Goal: Transaction & Acquisition: Purchase product/service

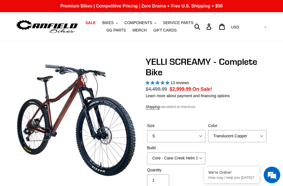
select select "highest-rating"
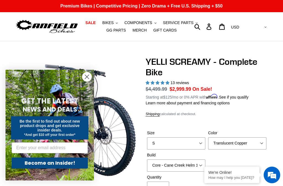
click at [88, 76] on icon "Close dialog" at bounding box center [87, 77] width 4 height 4
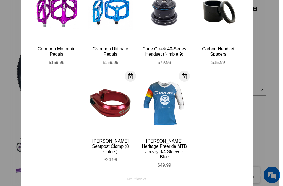
scroll to position [84, 0]
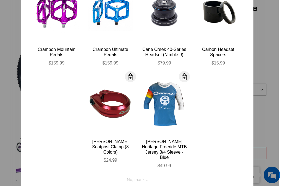
click at [137, 174] on div "No, thanks." at bounding box center [137, 177] width 21 height 11
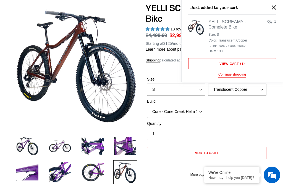
click at [276, 4] on button "Close" at bounding box center [274, 7] width 12 height 12
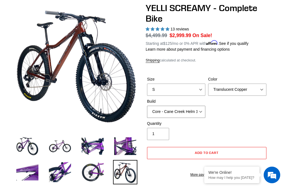
click at [201, 110] on select "Core - Cane Creek Helm 130 Pro - [GEOGRAPHIC_DATA] Helm 130 Core - Fox 34 SL Fa…" at bounding box center [176, 112] width 58 height 12
click at [201, 109] on select "Core - Cane Creek Helm 130 Pro - [GEOGRAPHIC_DATA] Helm 130 Core - Fox 34 SL Fa…" at bounding box center [176, 112] width 58 height 12
click at [201, 108] on select "Core - Cane Creek Helm 130 Pro - [GEOGRAPHIC_DATA] Helm 130 Core - Fox 34 SL Fa…" at bounding box center [176, 112] width 58 height 12
select select "Pro - RockShox Pike Ultimate 130"
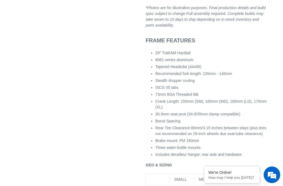
scroll to position [584, 0]
